Goal: Task Accomplishment & Management: Manage account settings

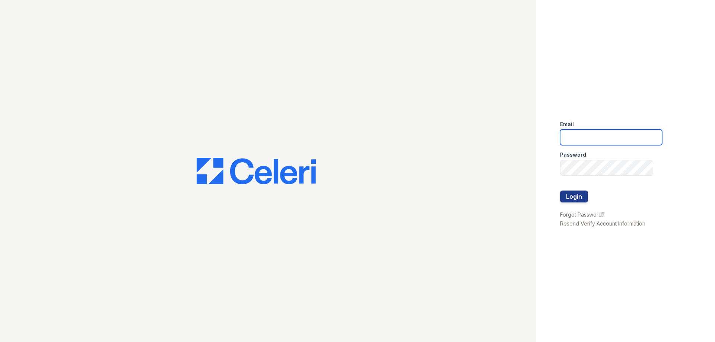
click at [567, 137] on input "email" at bounding box center [611, 138] width 102 height 16
type input "[EMAIL_ADDRESS][PERSON_NAME][DOMAIN_NAME]"
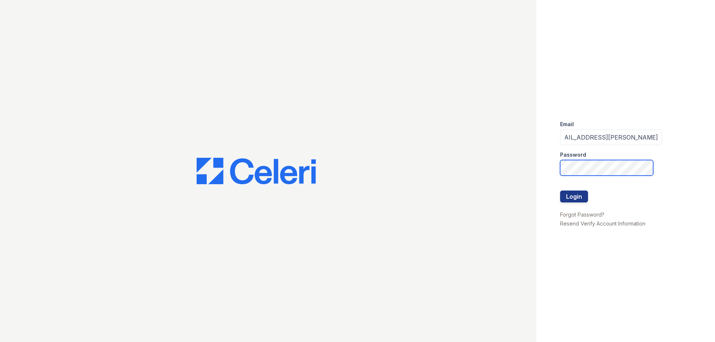
scroll to position [0, 0]
click at [560, 191] on button "Login" at bounding box center [574, 197] width 28 height 12
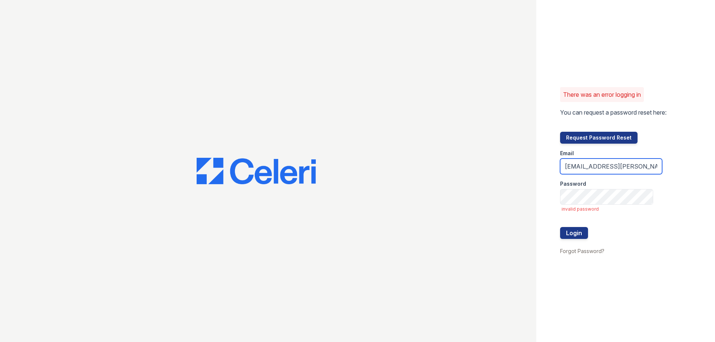
click at [641, 166] on input "[EMAIL_ADDRESS][PERSON_NAME][DOMAIN_NAME]" at bounding box center [611, 167] width 102 height 16
click at [560, 227] on button "Login" at bounding box center [574, 233] width 28 height 12
click at [583, 229] on button "Login" at bounding box center [574, 233] width 28 height 12
click at [586, 230] on button "Login" at bounding box center [574, 233] width 28 height 12
